Goal: Information Seeking & Learning: Find contact information

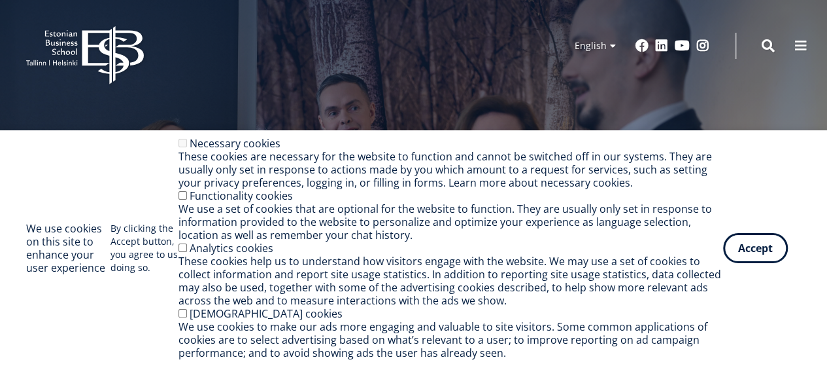
click at [760, 251] on button "Accept" at bounding box center [755, 248] width 65 height 30
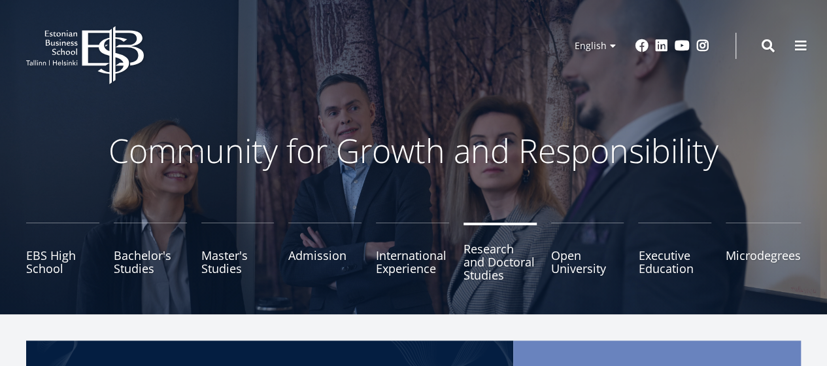
click at [486, 256] on link "Research and Doctoral Studies" at bounding box center [500, 254] width 73 height 65
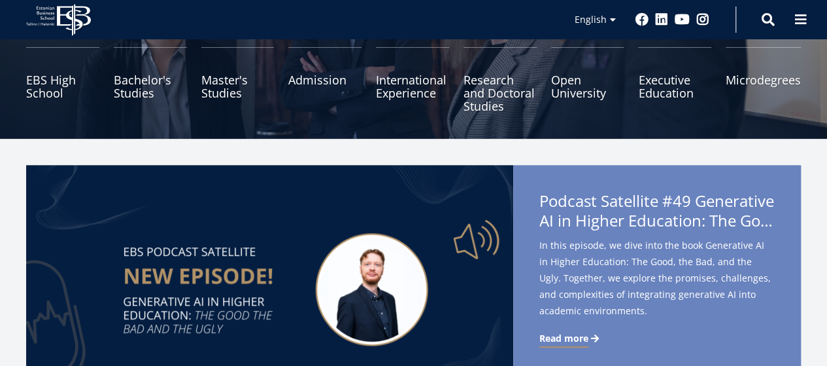
scroll to position [196, 0]
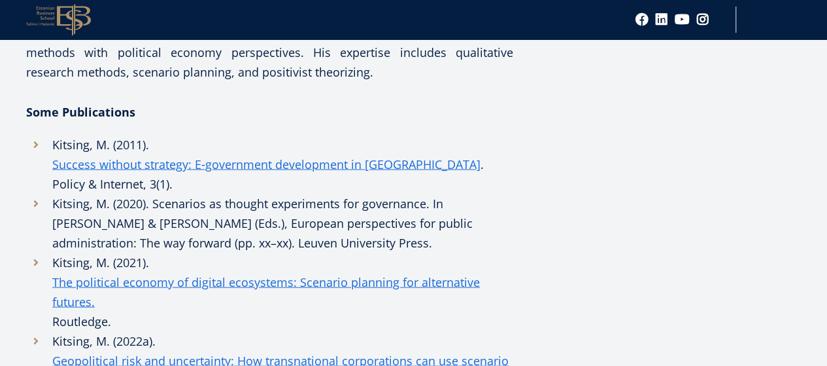
scroll to position [1242, 0]
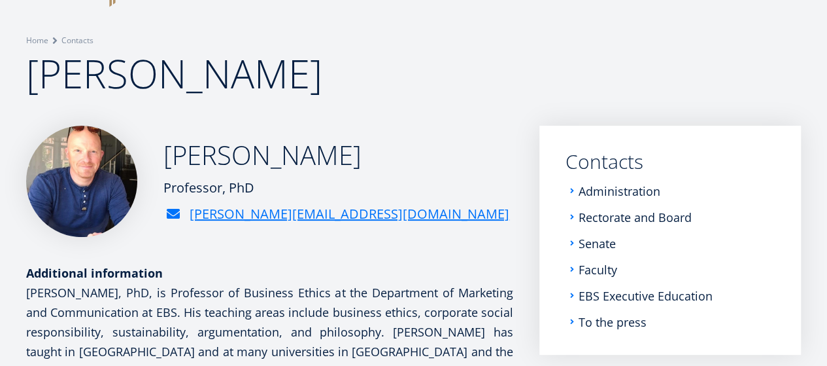
scroll to position [44, 0]
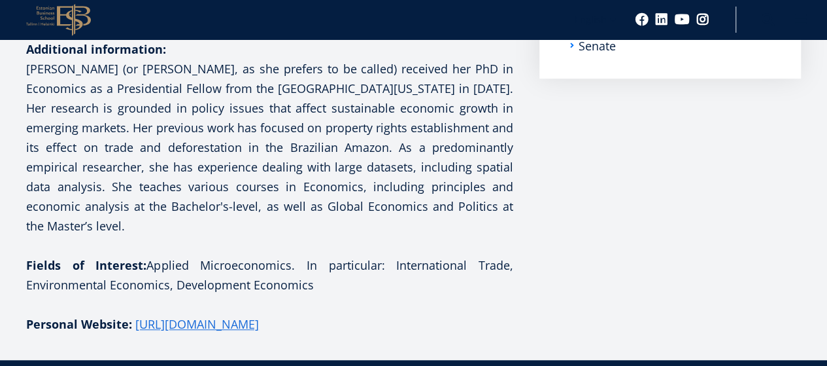
scroll to position [392, 0]
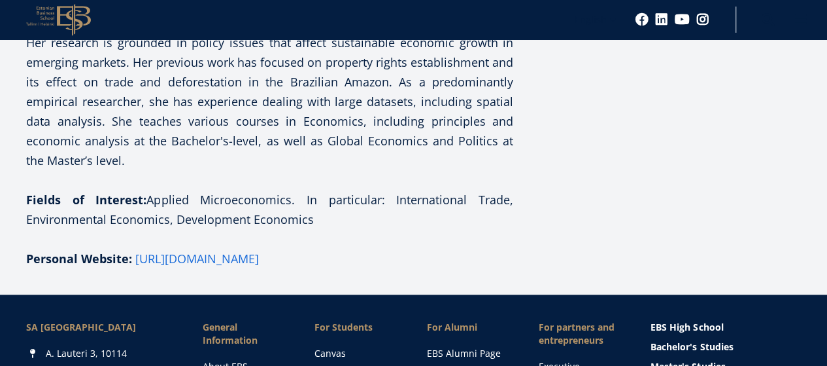
click at [230, 268] on link "[URL][DOMAIN_NAME]" at bounding box center [197, 258] width 124 height 20
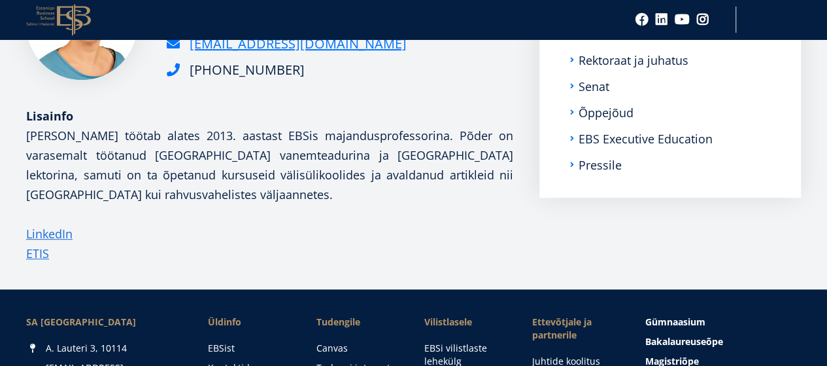
scroll to position [262, 0]
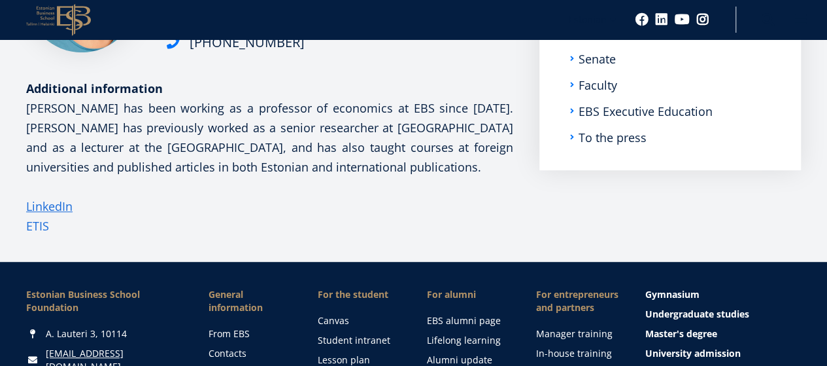
click at [33, 233] on font "ETIS" at bounding box center [37, 226] width 23 height 16
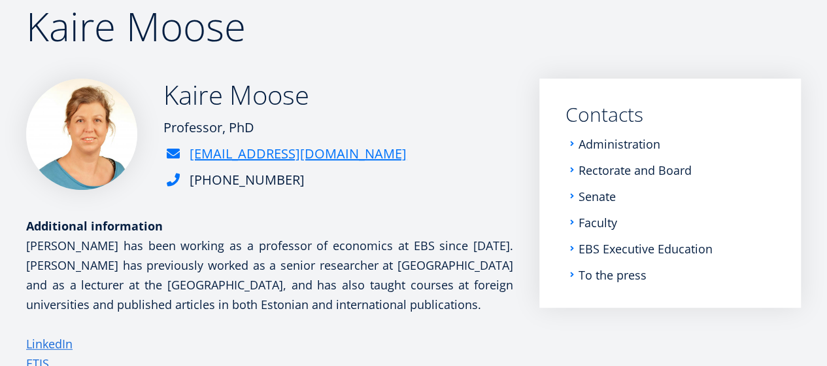
scroll to position [41, 0]
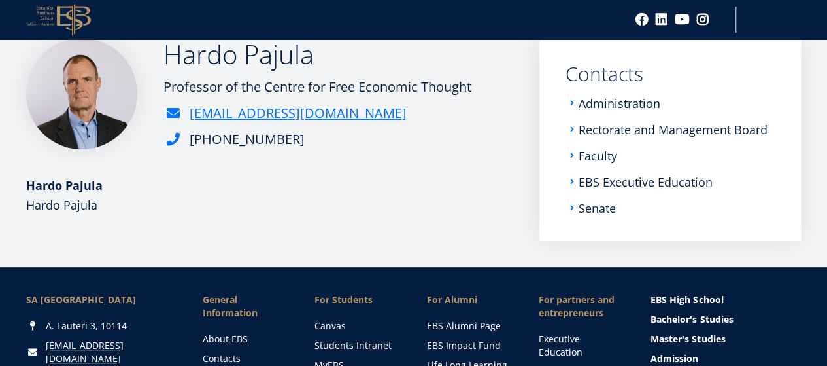
scroll to position [157, 0]
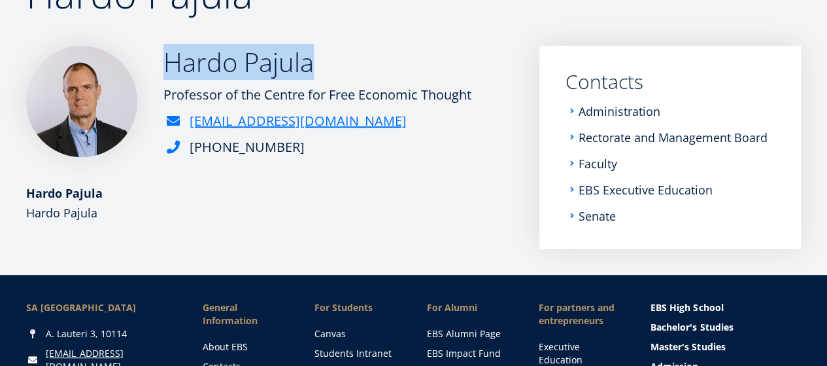
drag, startPoint x: 244, startPoint y: 88, endPoint x: 392, endPoint y: 92, distance: 147.8
click at [392, 78] on h2 "Hardo Pajula" at bounding box center [317, 62] width 308 height 33
copy h2 "Hardo Pajula"
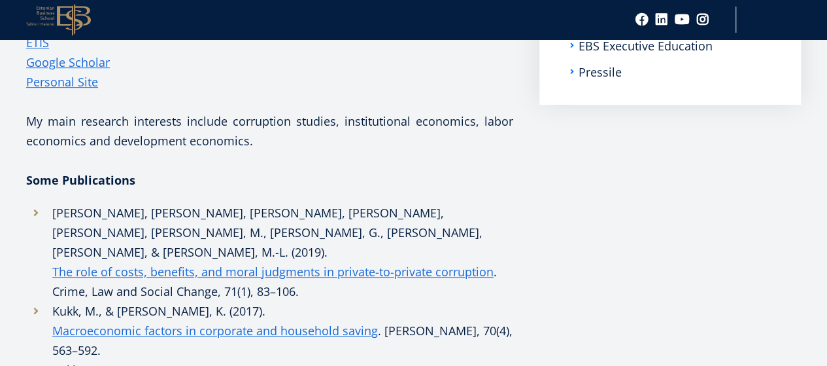
scroll to position [262, 0]
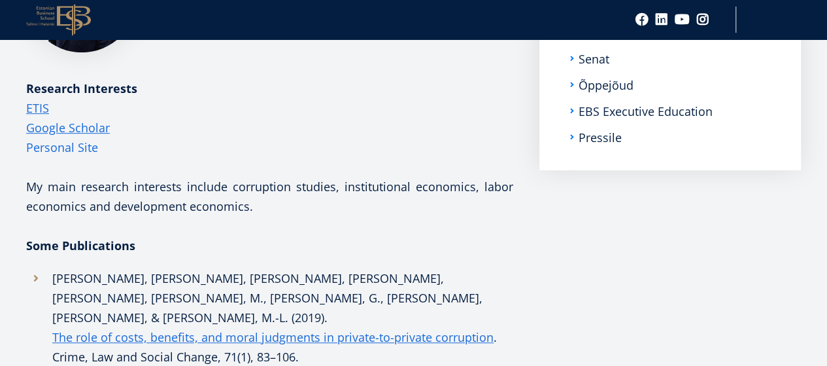
click at [46, 157] on link "Personal Site" at bounding box center [62, 147] width 72 height 20
click at [52, 137] on link "Google Scholar" at bounding box center [68, 128] width 84 height 20
click at [65, 157] on link "Personal Site" at bounding box center [62, 147] width 72 height 20
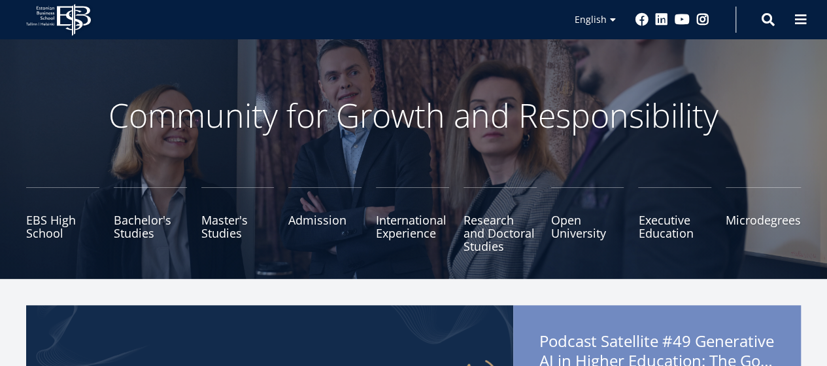
scroll to position [65, 0]
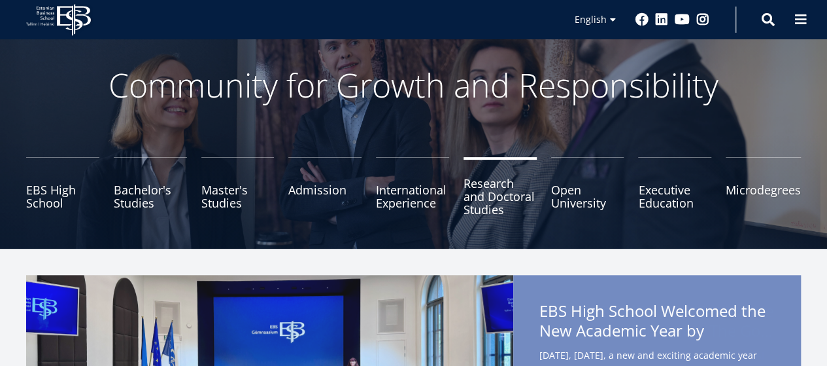
click at [487, 201] on link "Research and Doctoral Studies" at bounding box center [500, 189] width 73 height 65
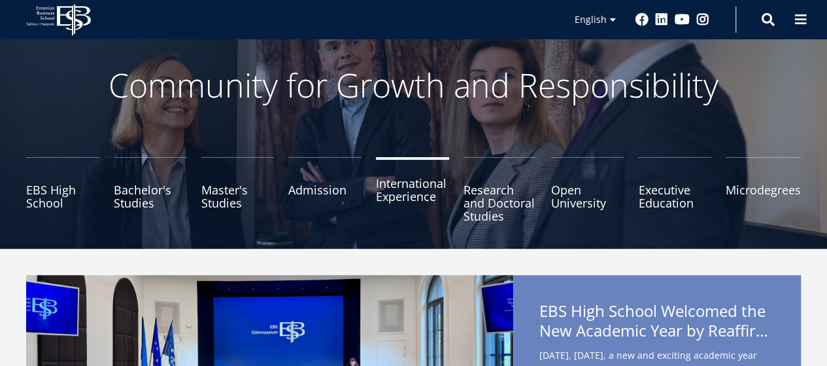
click at [417, 194] on link "International Experience" at bounding box center [412, 189] width 73 height 65
